Goal: Transaction & Acquisition: Purchase product/service

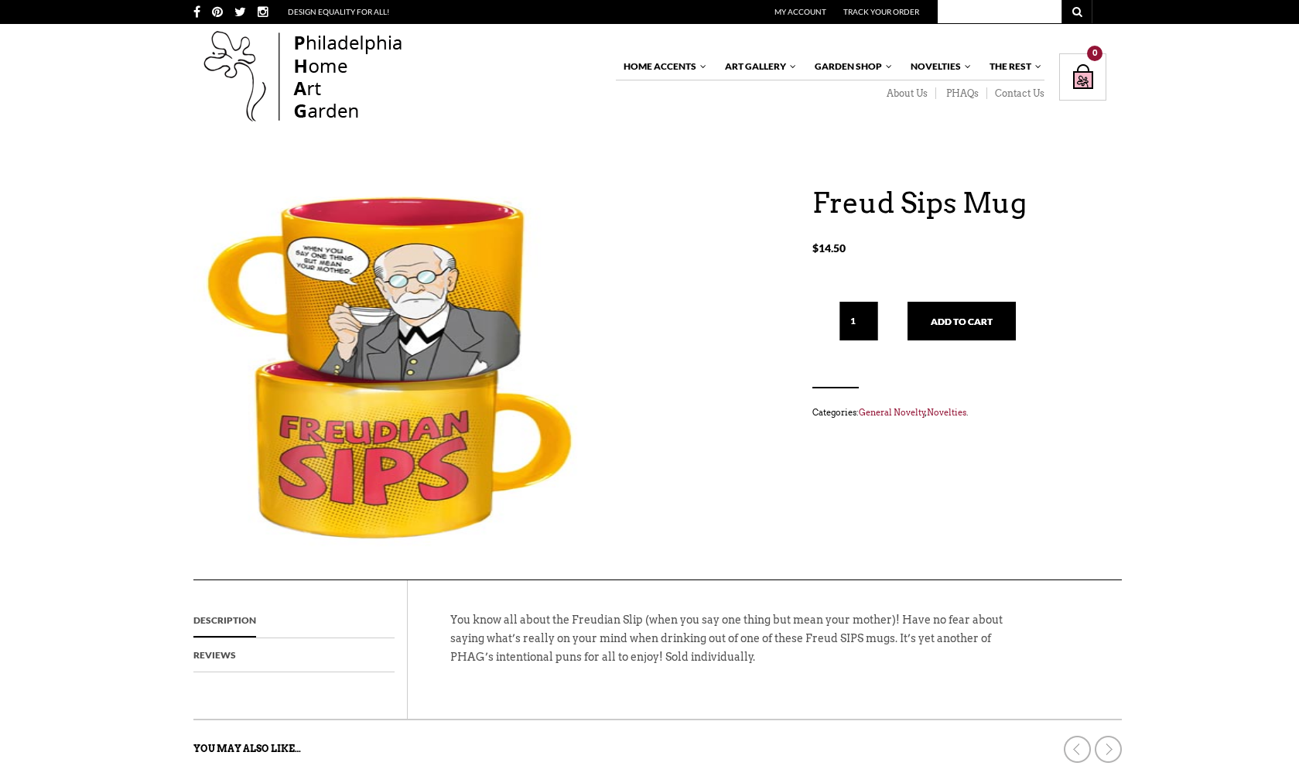
click at [843, 327] on input "1" at bounding box center [858, 321] width 39 height 39
click at [968, 319] on button "Add to cart" at bounding box center [962, 321] width 108 height 39
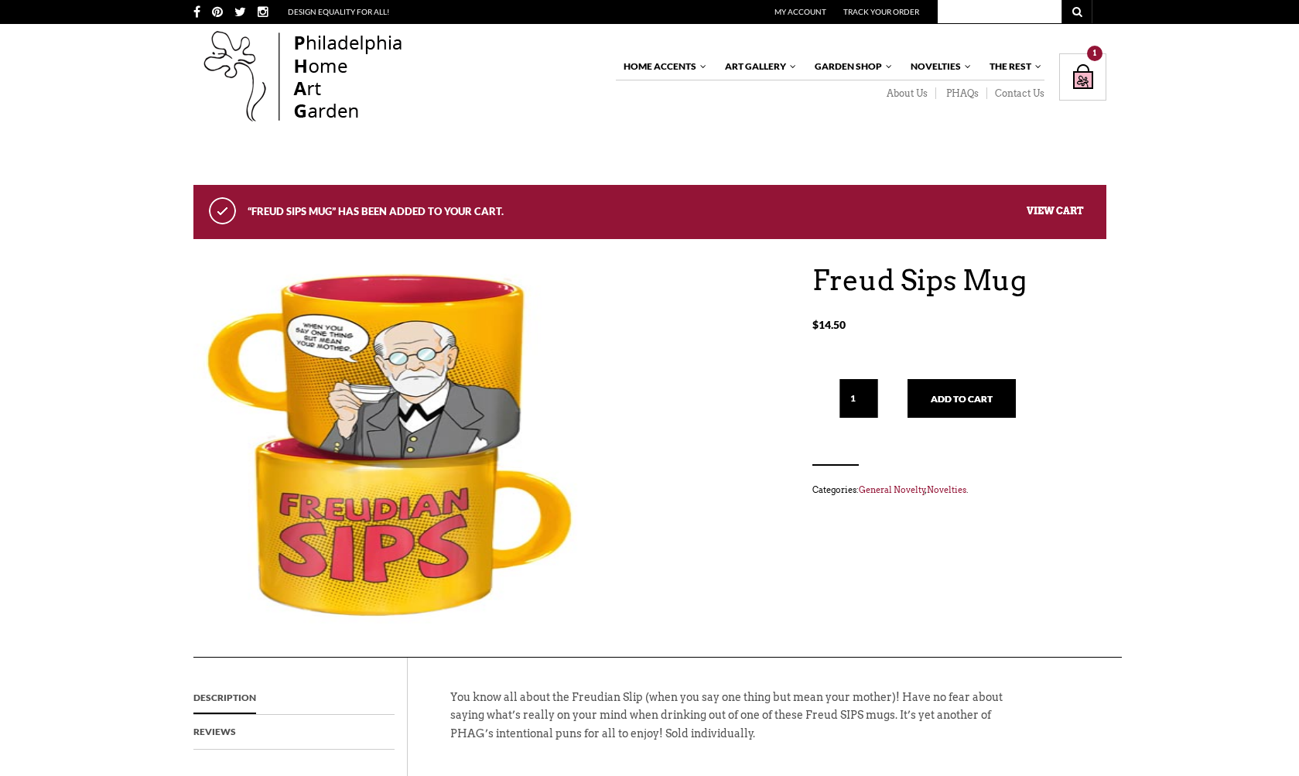
click at [1058, 209] on link "View cart" at bounding box center [1055, 210] width 56 height 12
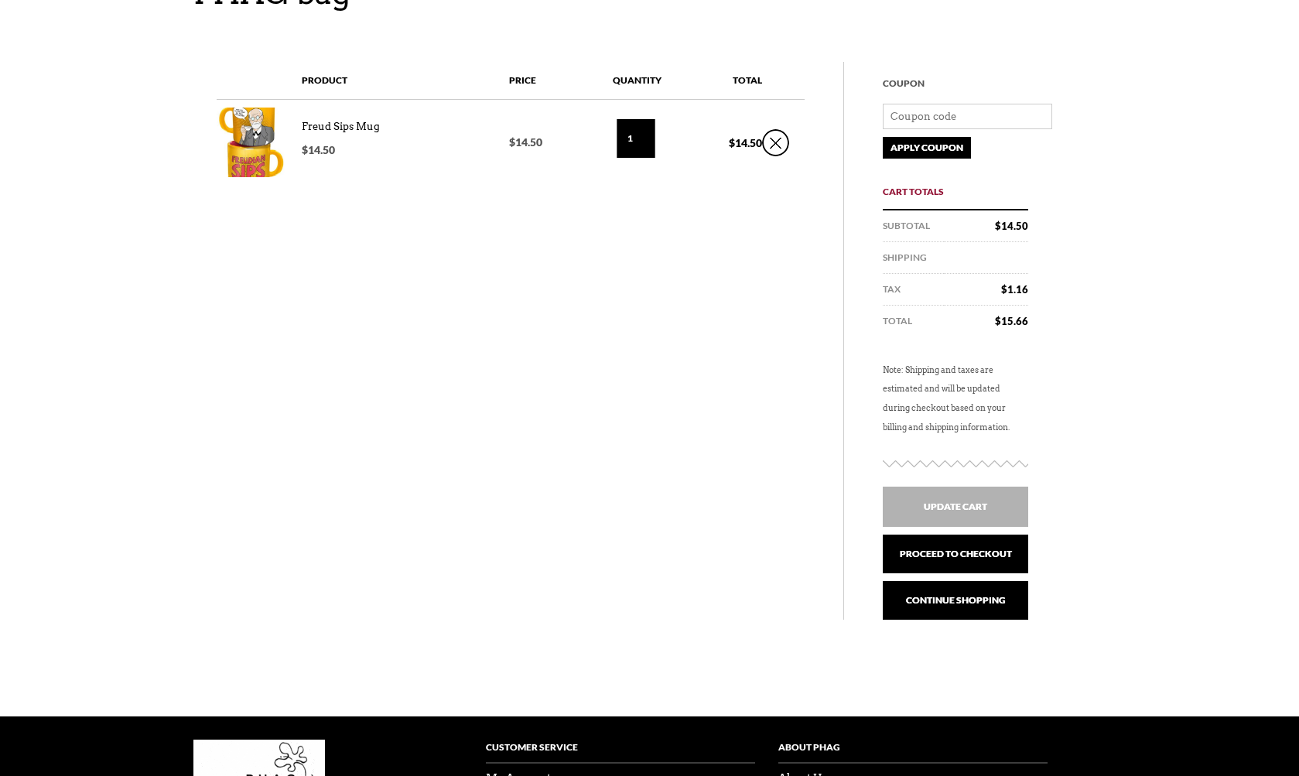
scroll to position [212, 0]
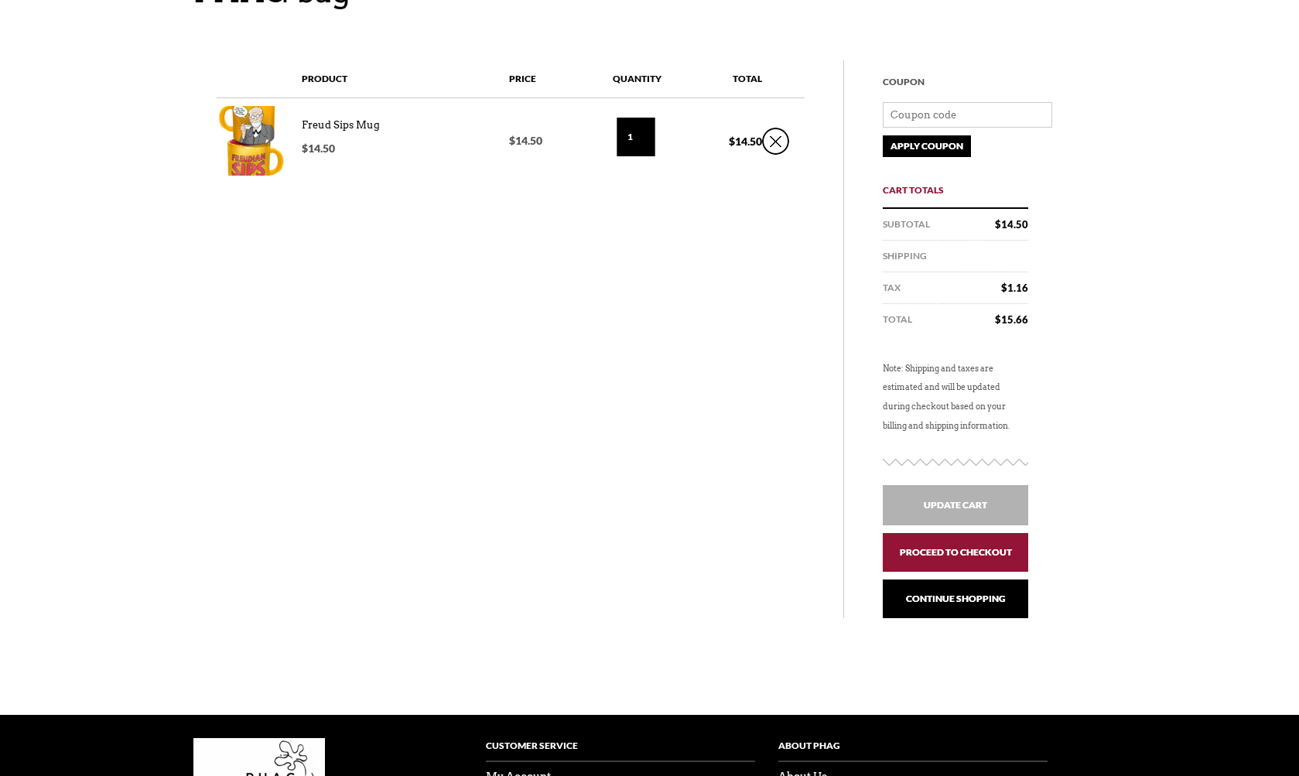
click at [992, 552] on link "Proceed to checkout" at bounding box center [955, 552] width 145 height 39
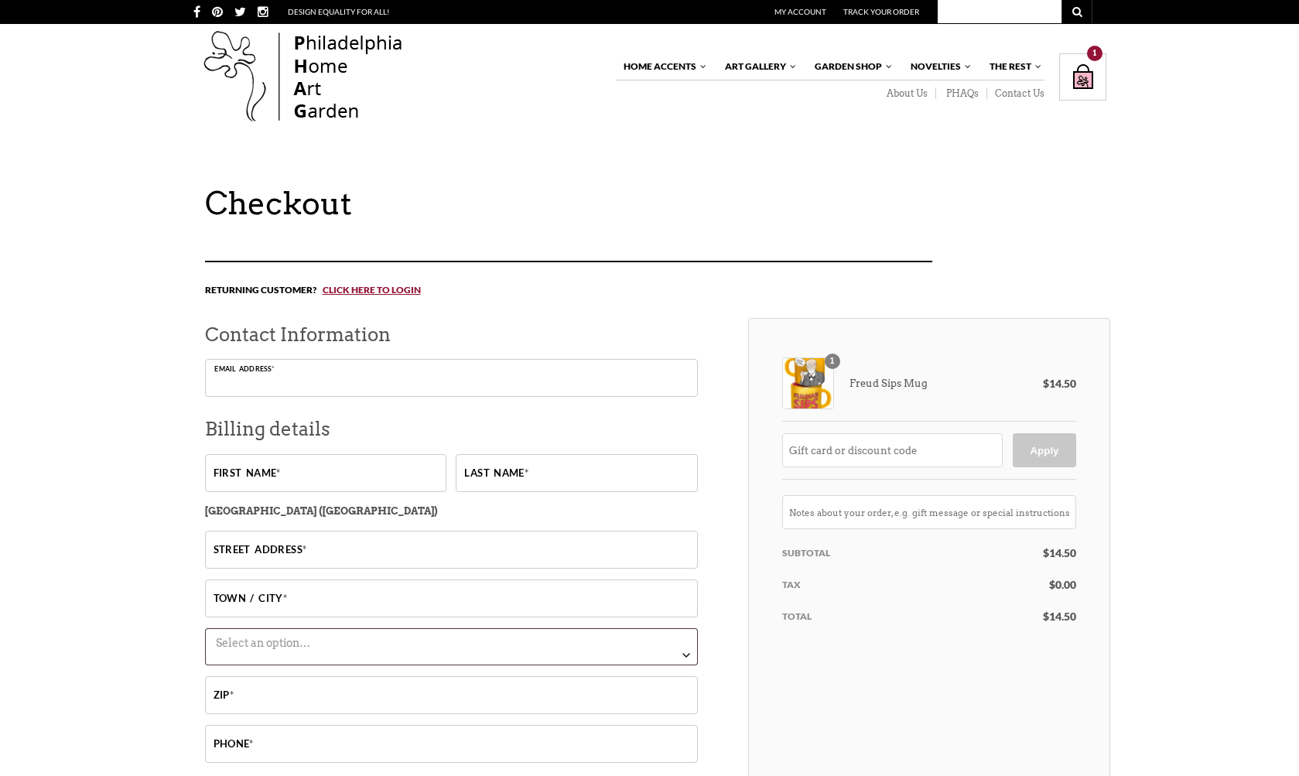
type input "tedrzepski@gmail.com"
type input "Theodore"
type input "Rzepski"
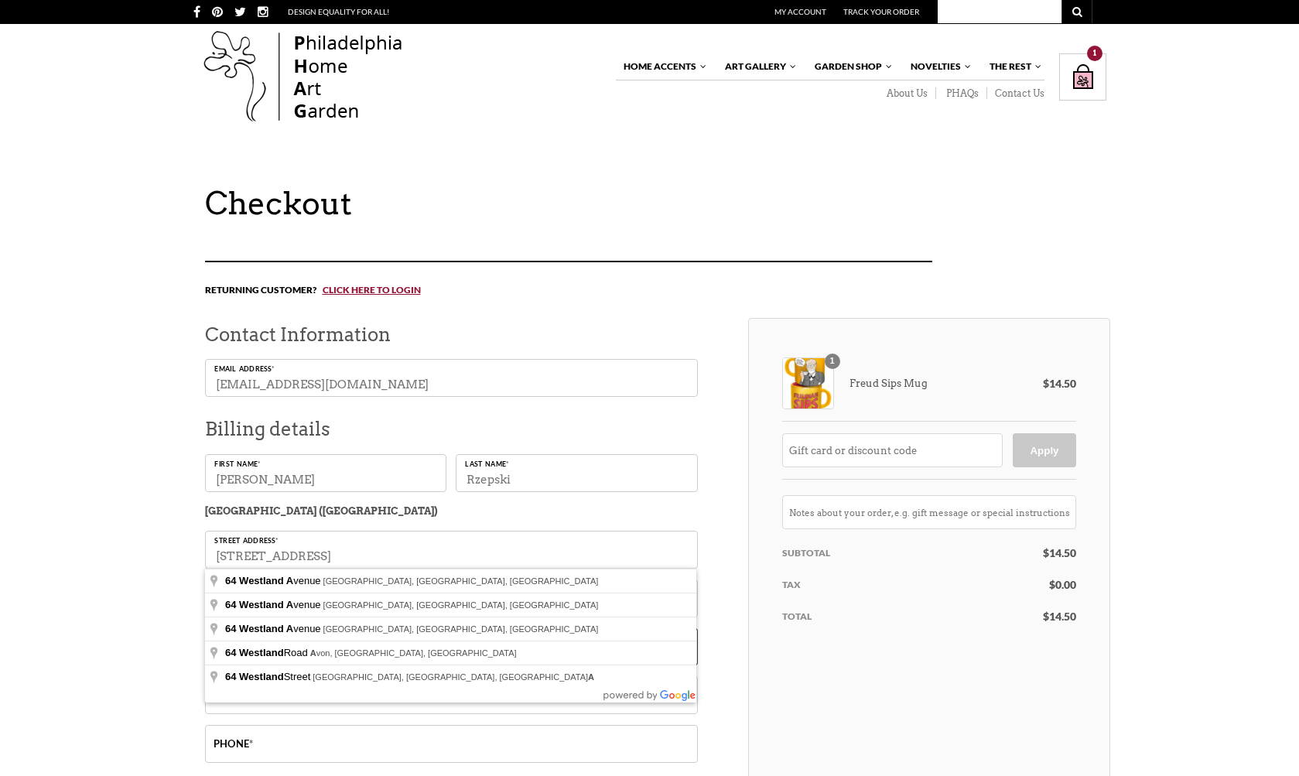
type input "64 Westland ave"
type input "64 westland ave."
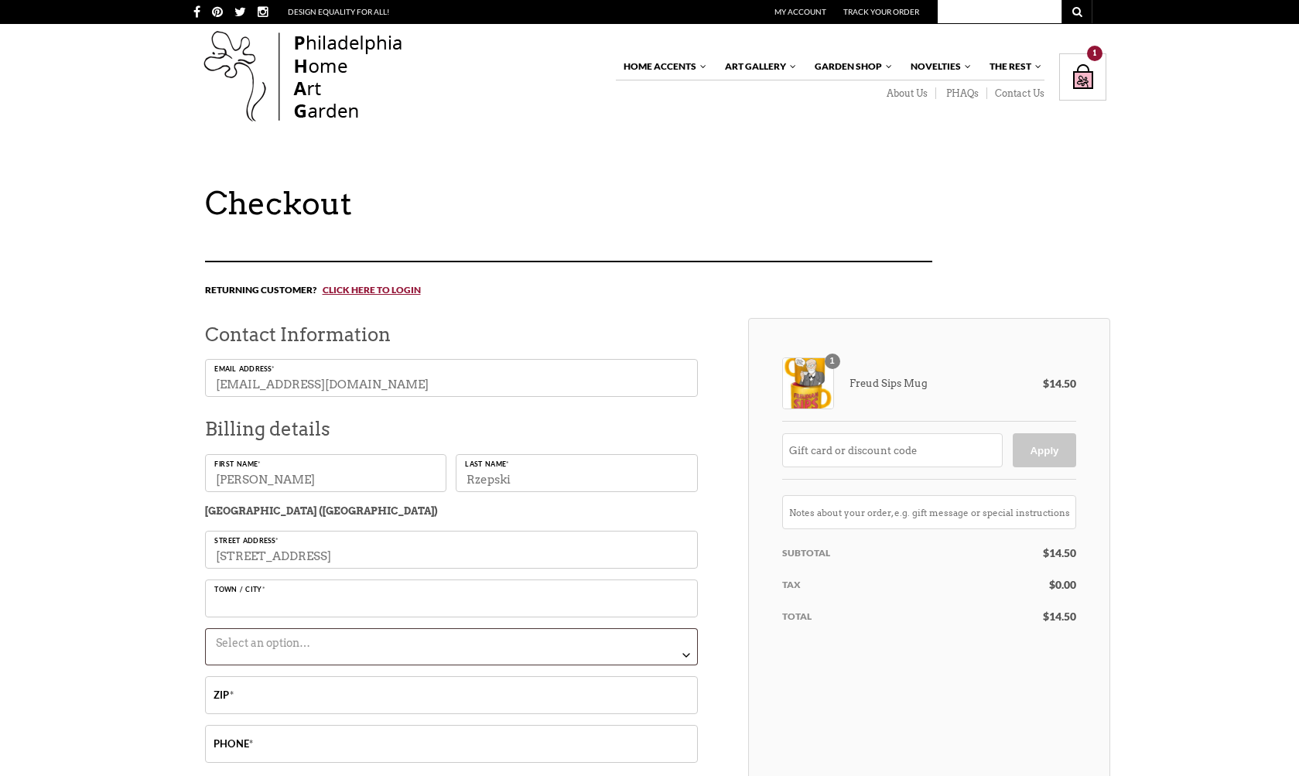
type input "West Hartford"
type input "06107"
type input "64 Westland Ave"
select select "CT"
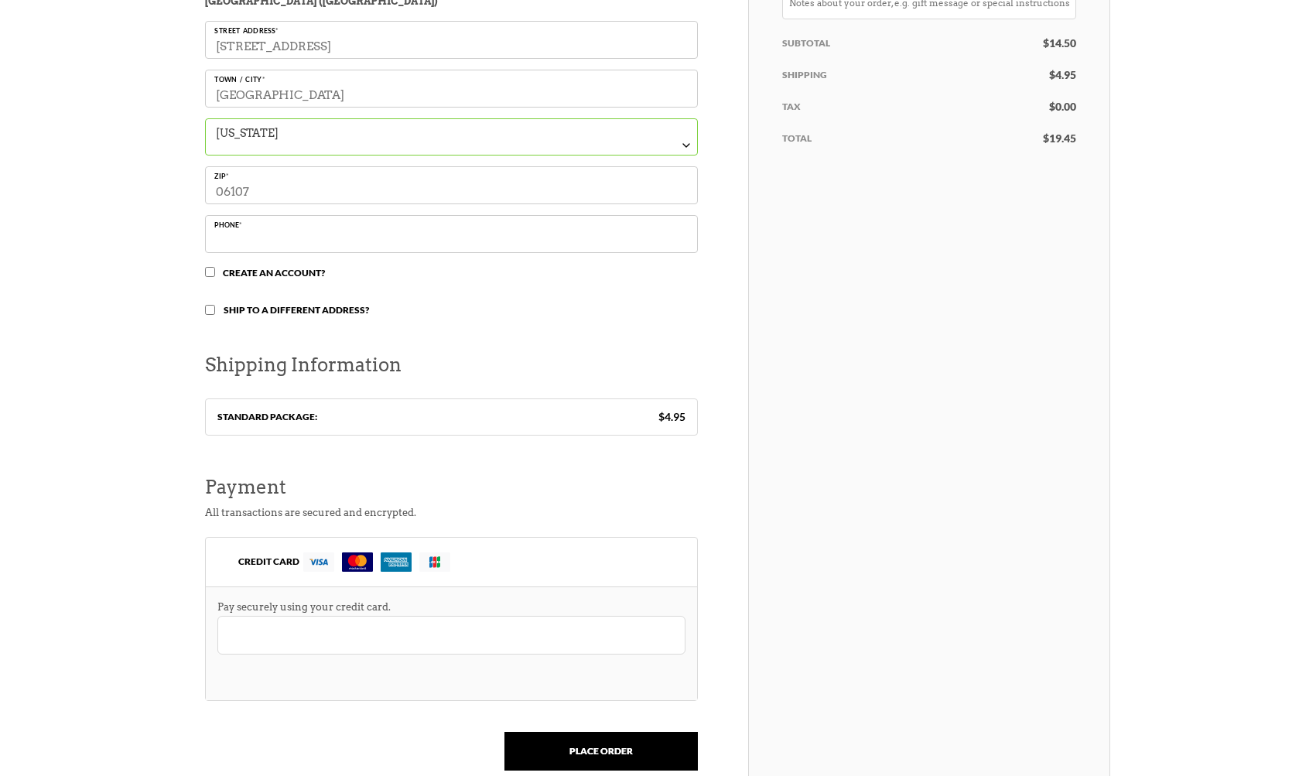
scroll to position [517, 0]
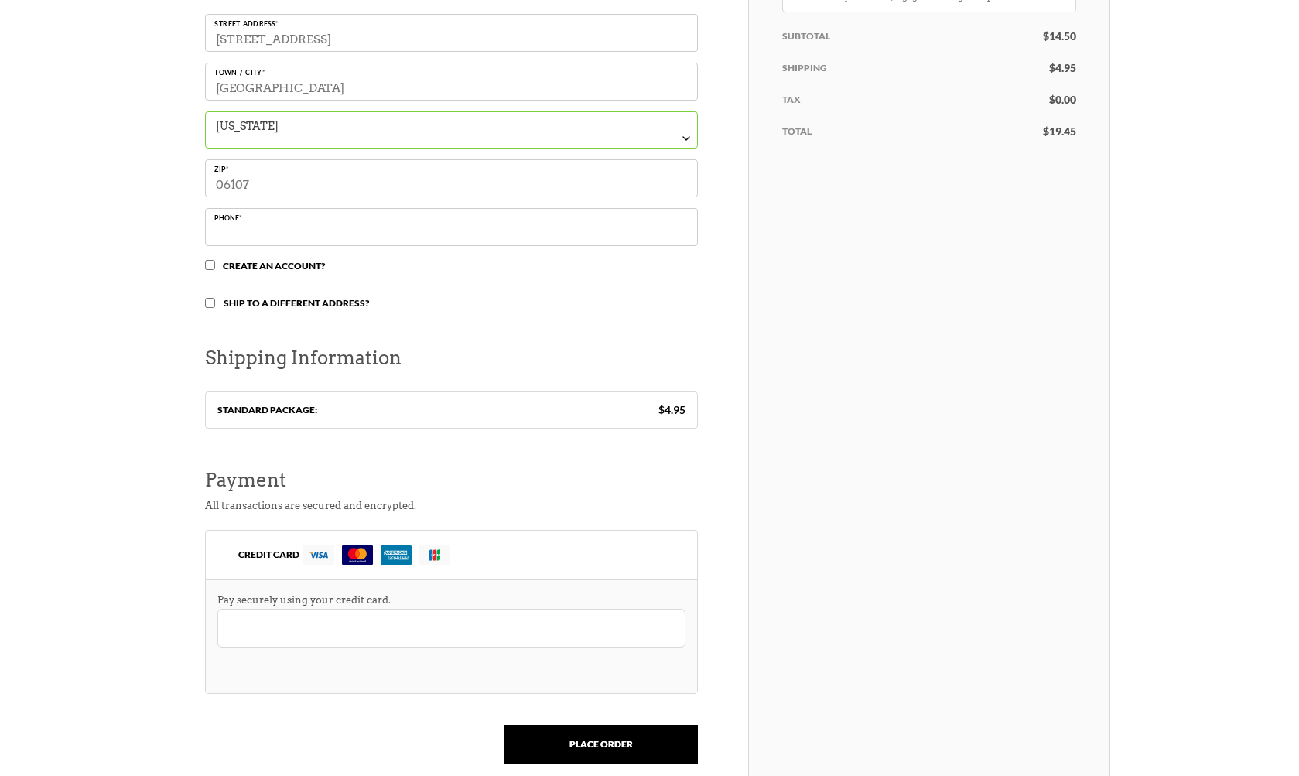
click at [398, 549] on img at bounding box center [396, 554] width 31 height 19
click at [0, 0] on input "CREDIT CARD" at bounding box center [0, 0] width 0 height 0
click at [398, 549] on img at bounding box center [396, 554] width 31 height 19
click at [0, 0] on input "CREDIT CARD" at bounding box center [0, 0] width 0 height 0
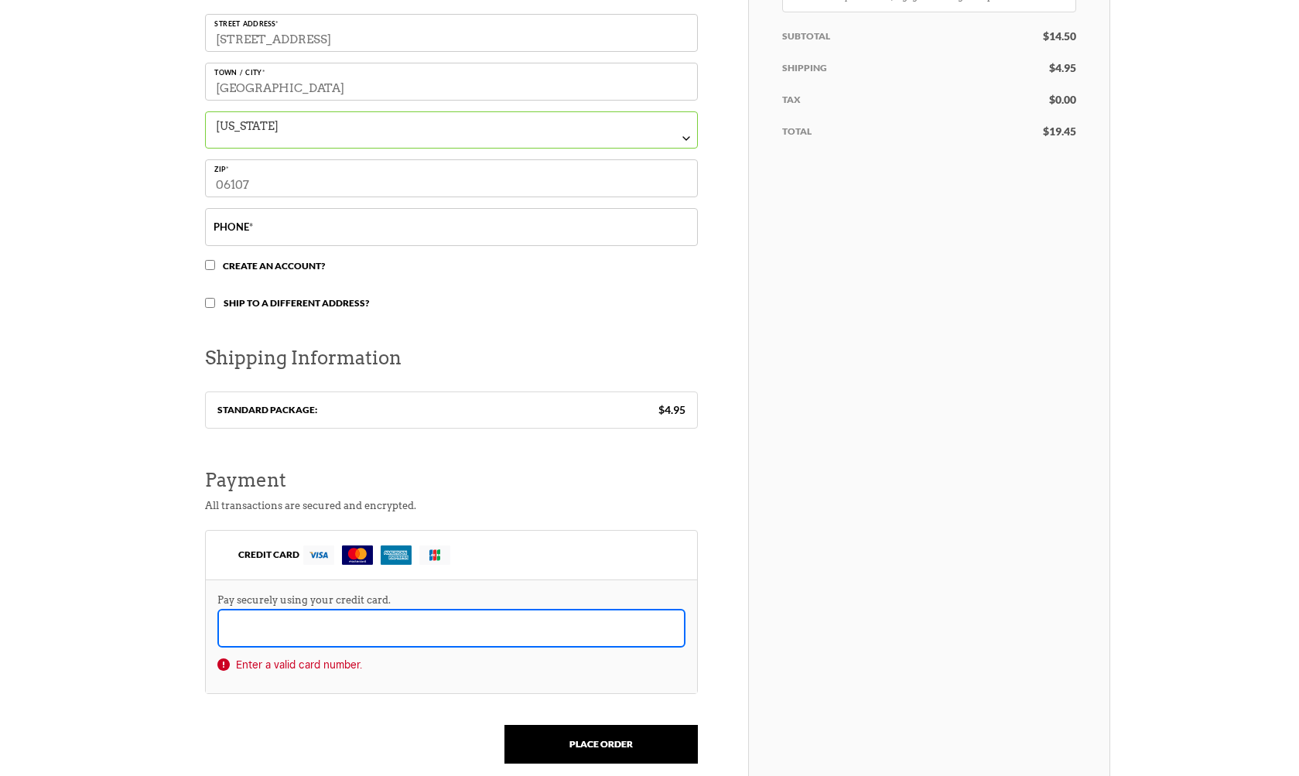
click at [311, 657] on span "Enter a valid card number." at bounding box center [451, 664] width 468 height 17
click at [409, 658] on span "Enter a valid card number." at bounding box center [451, 664] width 468 height 17
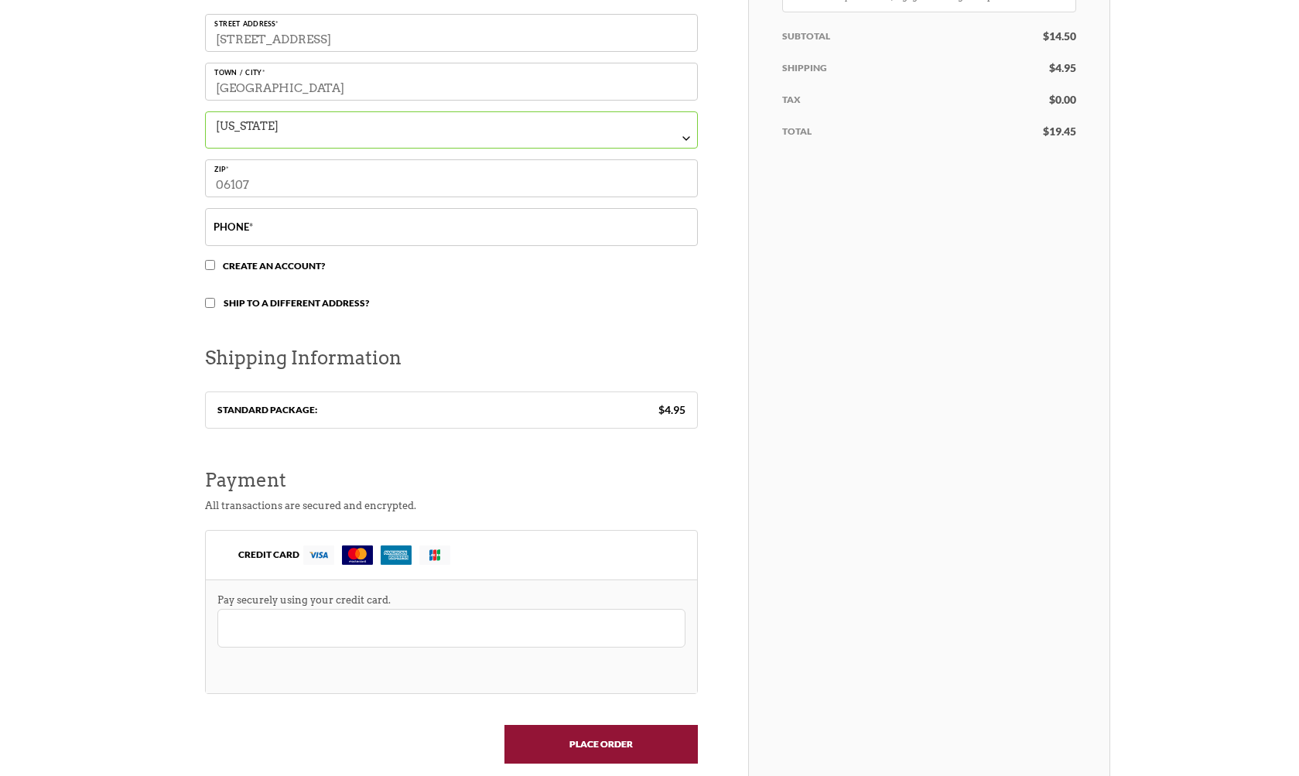
click at [586, 738] on input "Place order" at bounding box center [600, 744] width 193 height 39
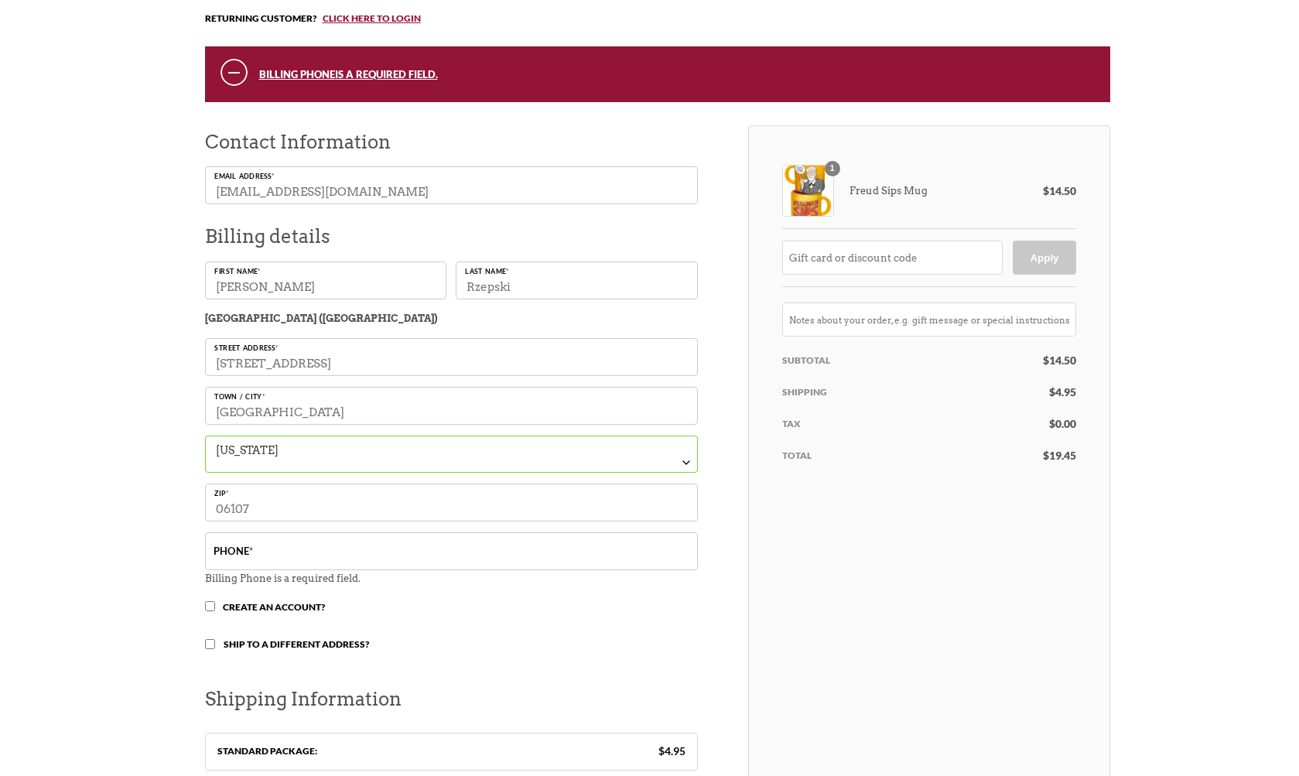
scroll to position [241, 0]
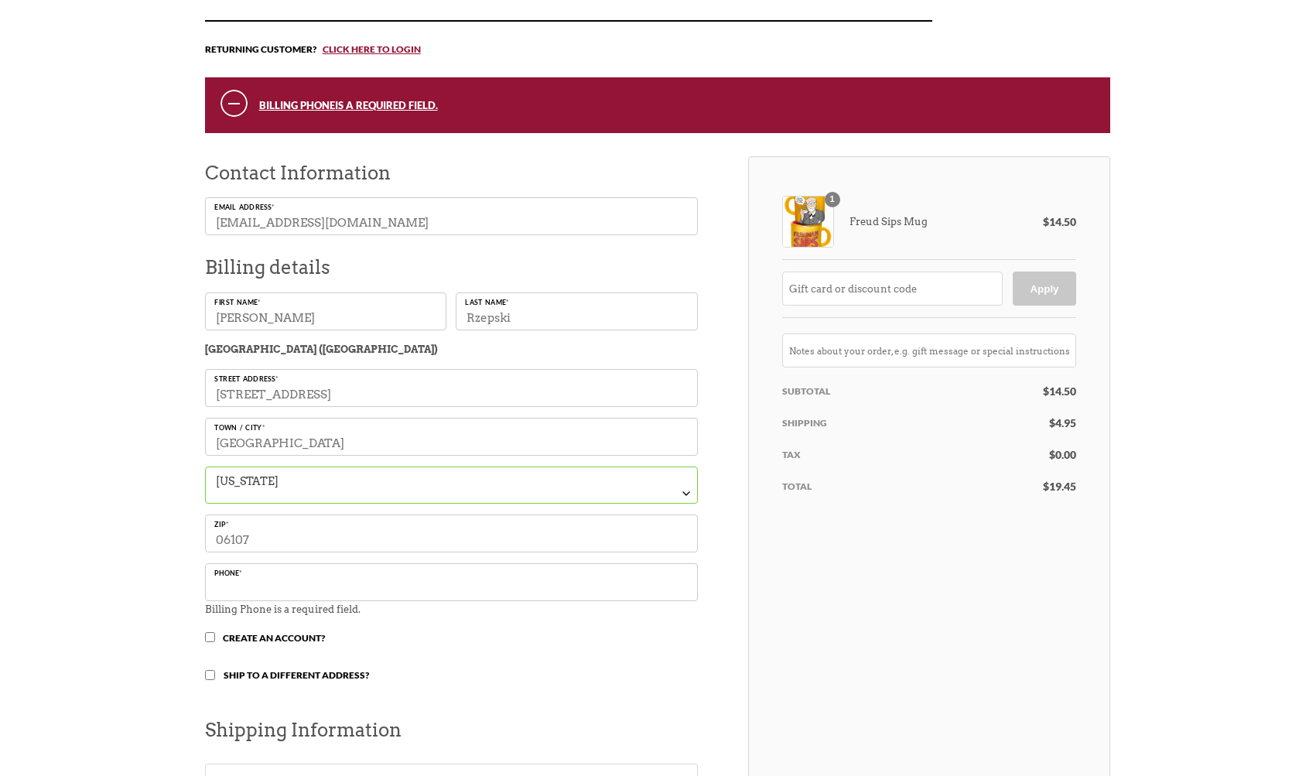
click at [317, 576] on input "Phone *" at bounding box center [451, 582] width 493 height 38
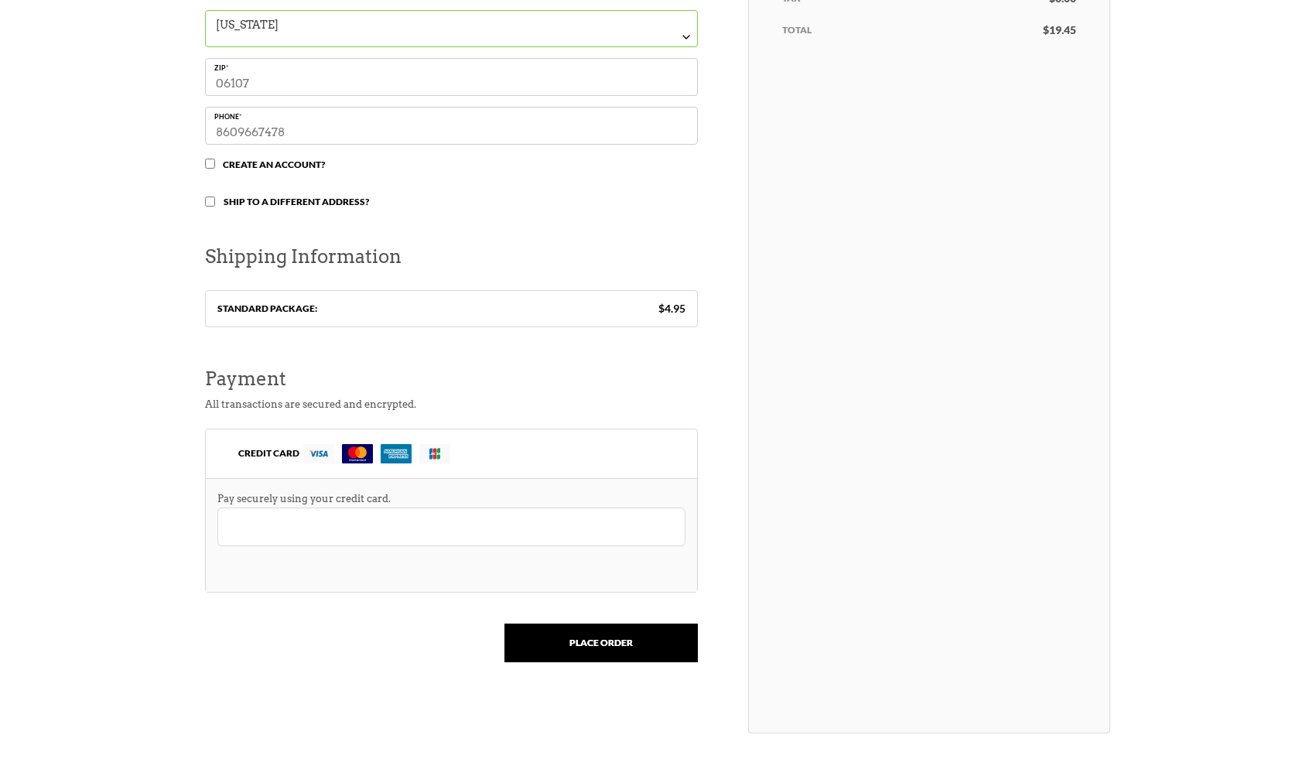
scroll to position [703, 0]
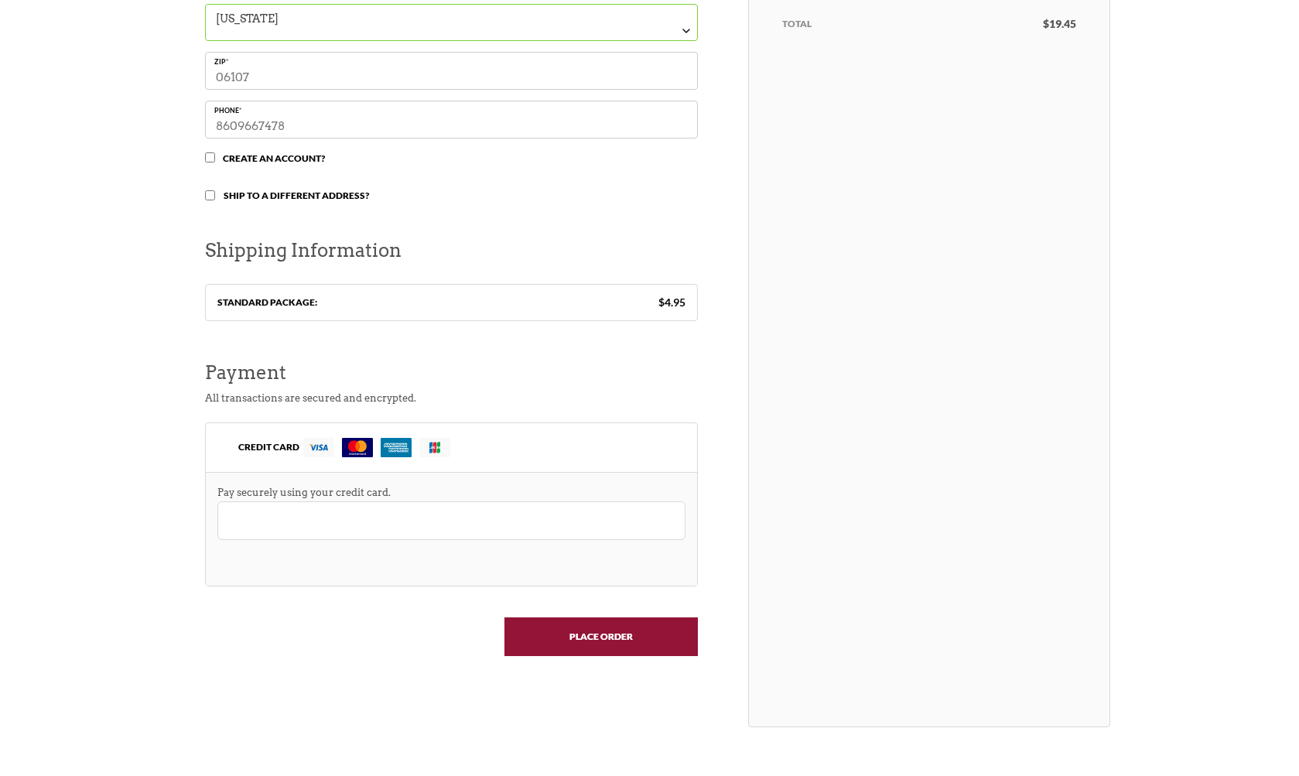
type input "8609667478"
click at [596, 642] on input "Place order" at bounding box center [600, 636] width 193 height 39
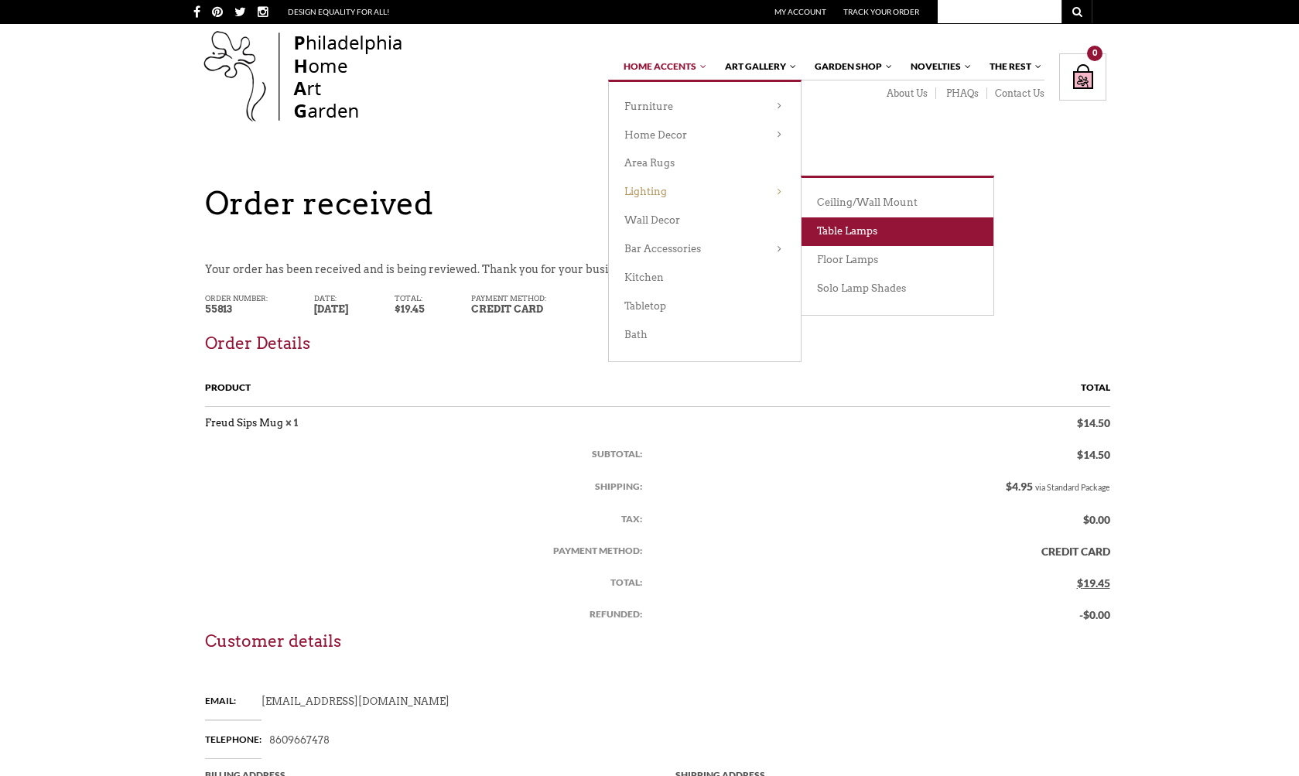
click at [872, 223] on link "Table Lamps" at bounding box center [898, 231] width 192 height 29
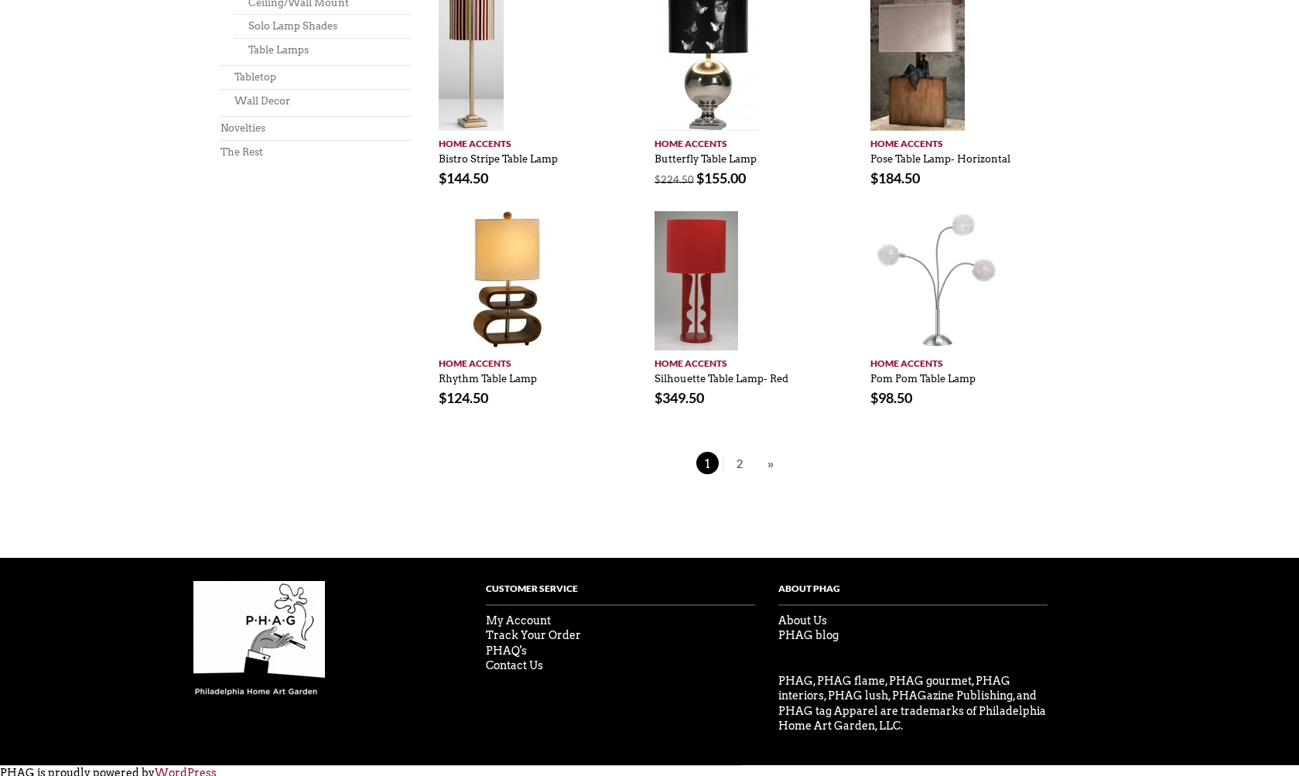
scroll to position [1066, 0]
